Goal: Task Accomplishment & Management: Manage account settings

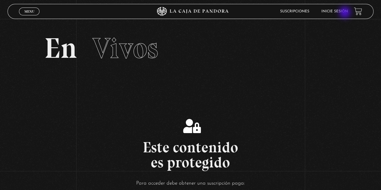
click at [345, 13] on link "Inicie sesión" at bounding box center [334, 12] width 26 height 4
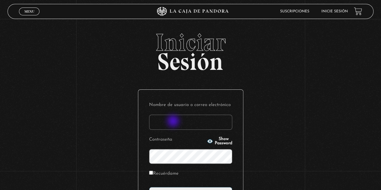
click at [174, 122] on input "Nombre de usuario o correo electrónico" at bounding box center [190, 122] width 83 height 15
type input "[EMAIL_ADDRESS][DOMAIN_NAME]"
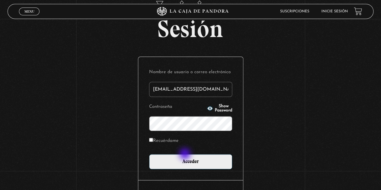
scroll to position [60, 0]
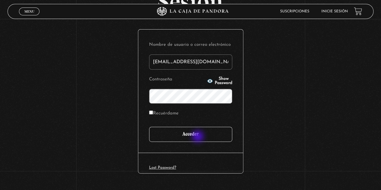
click at [206, 132] on input "Acceder" at bounding box center [190, 134] width 83 height 15
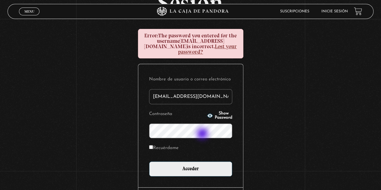
scroll to position [60, 0]
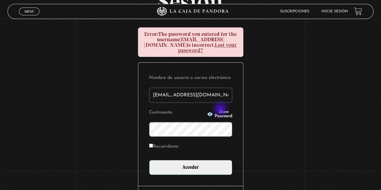
click at [221, 110] on span "Show Password" at bounding box center [222, 114] width 17 height 8
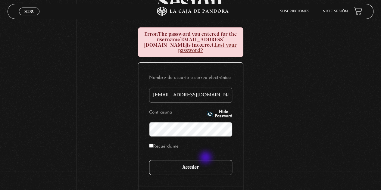
click at [206, 160] on input "Acceder" at bounding box center [190, 167] width 83 height 15
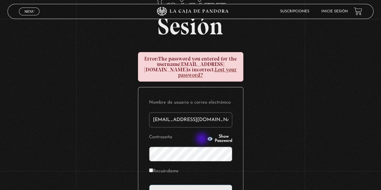
scroll to position [60, 0]
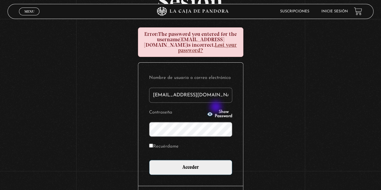
click at [216, 110] on span "Show Password" at bounding box center [222, 114] width 17 height 8
click at [235, 164] on div "Nombre de usuario o correo electrónico jhernandeza18@gmail.com Contraseña Hide …" at bounding box center [190, 124] width 105 height 123
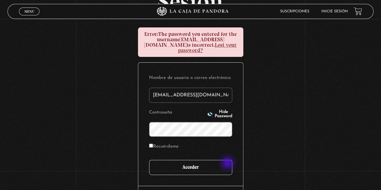
click at [228, 163] on input "Acceder" at bounding box center [190, 167] width 83 height 15
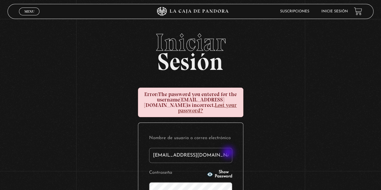
scroll to position [60, 0]
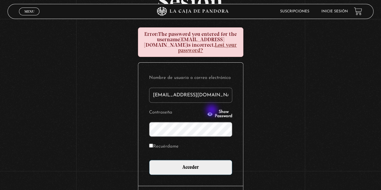
click at [214, 110] on span "Show Password" at bounding box center [222, 114] width 17 height 8
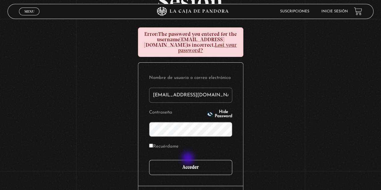
click at [188, 160] on input "Acceder" at bounding box center [190, 167] width 83 height 15
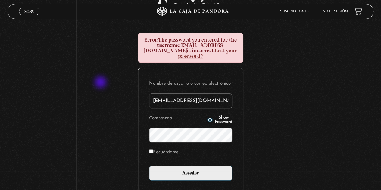
scroll to position [60, 0]
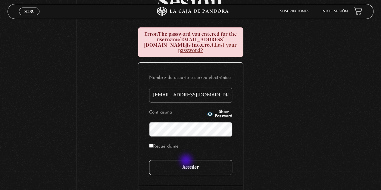
click at [187, 161] on input "Acceder" at bounding box center [190, 167] width 83 height 15
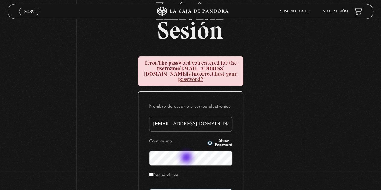
scroll to position [60, 0]
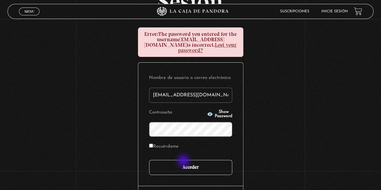
click at [184, 161] on input "Acceder" at bounding box center [190, 167] width 83 height 15
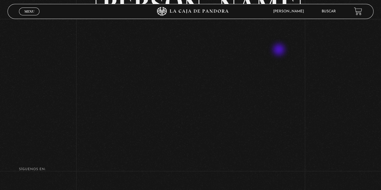
scroll to position [60, 0]
